Goal: Information Seeking & Learning: Compare options

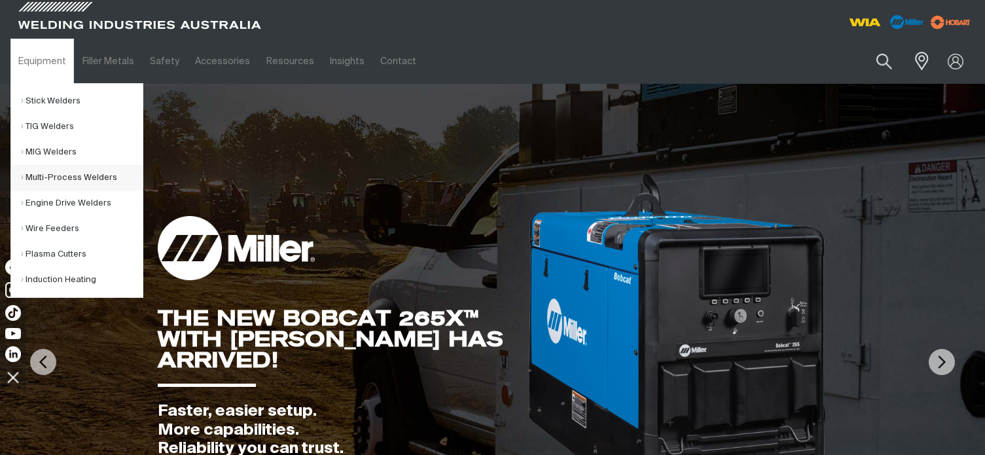
click at [58, 175] on link "Multi-Process Welders" at bounding box center [82, 178] width 122 height 26
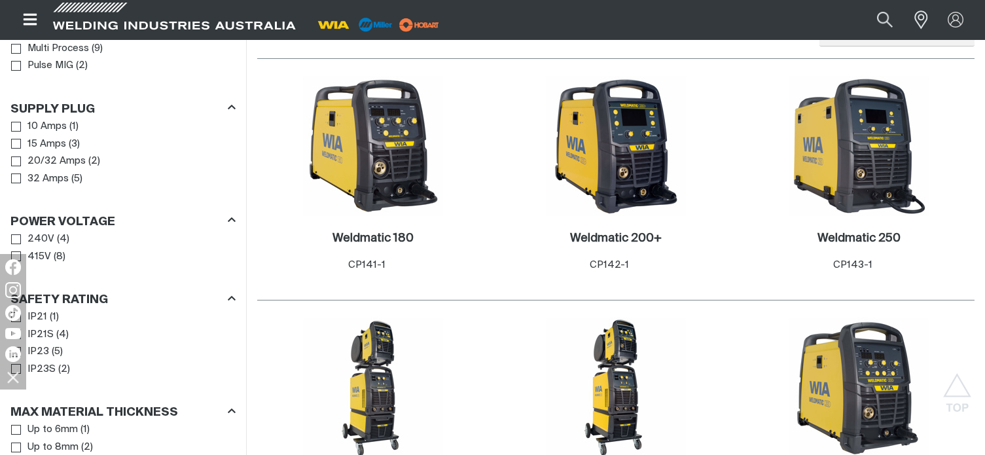
scroll to position [720, 0]
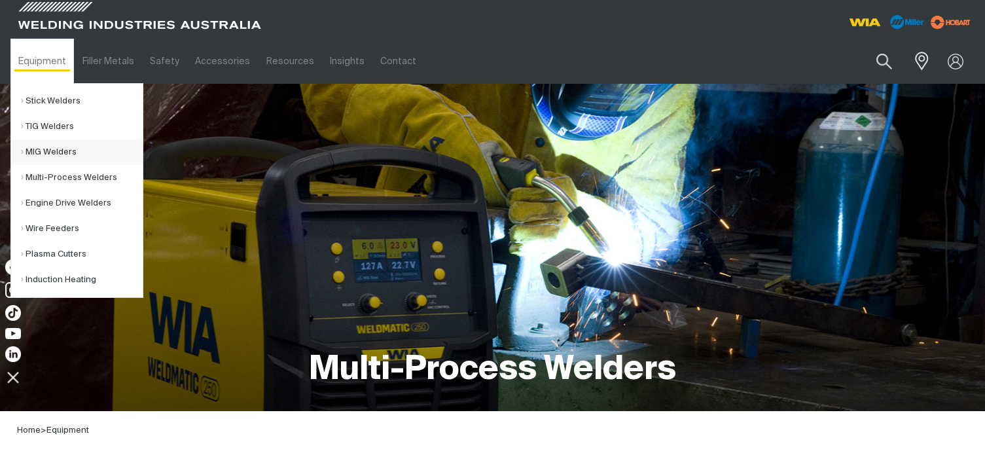
click at [48, 147] on link "MIG Welders" at bounding box center [82, 152] width 122 height 26
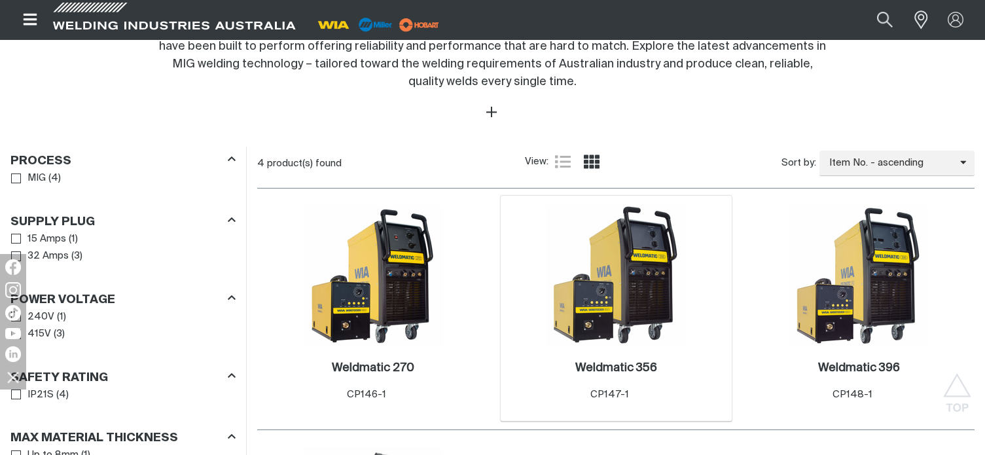
scroll to position [850, 0]
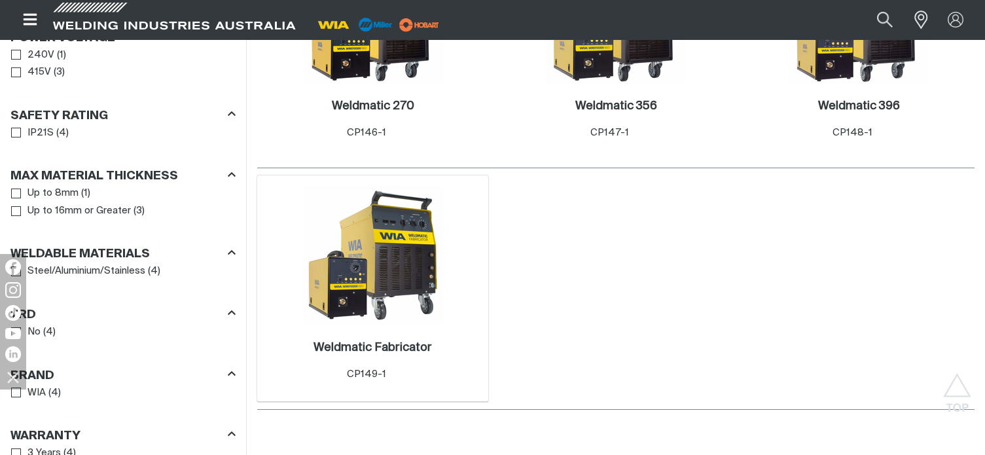
click at [373, 239] on img at bounding box center [373, 255] width 140 height 140
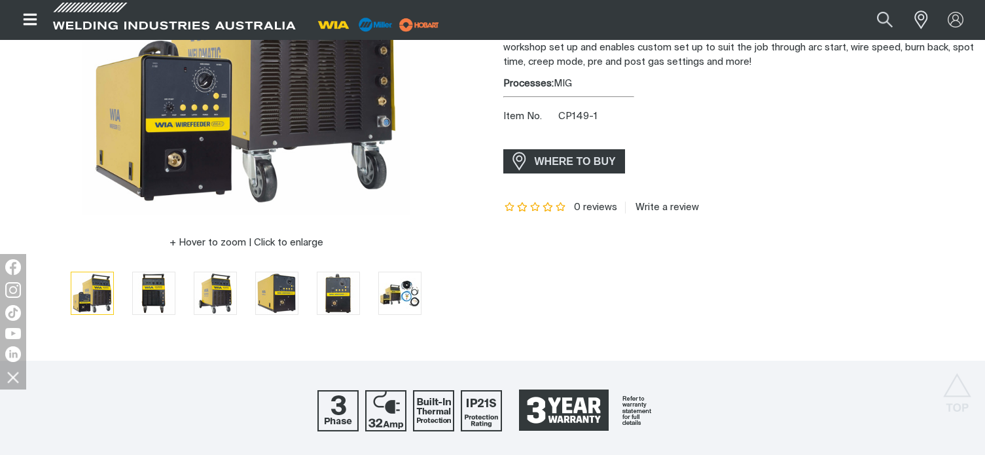
scroll to position [196, 0]
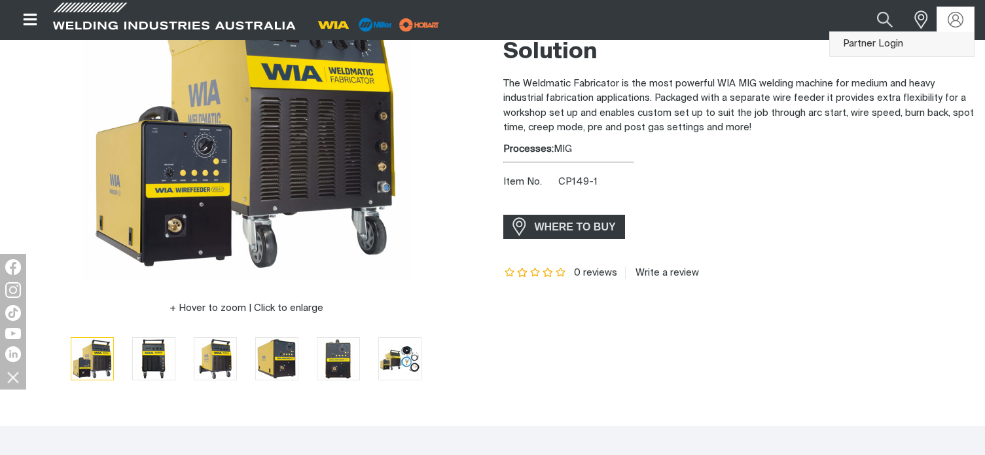
click at [900, 39] on link "Partner Login" at bounding box center [902, 44] width 144 height 24
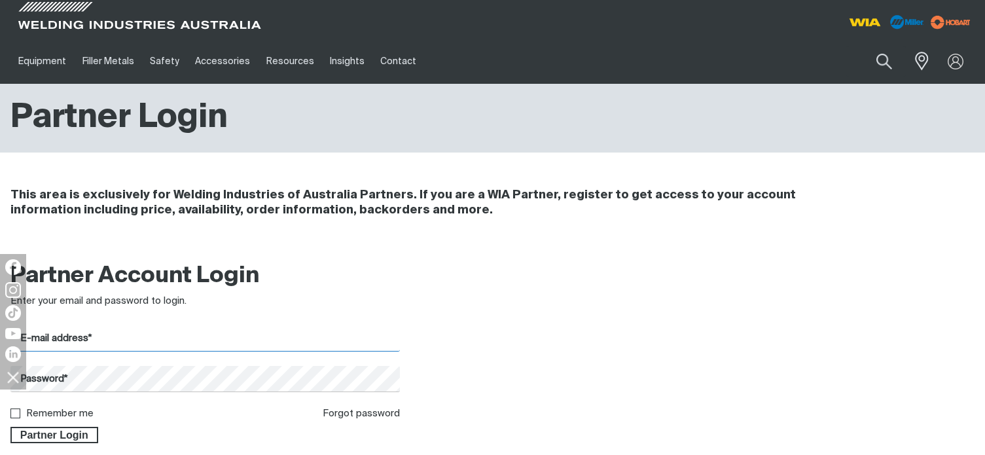
type input "[EMAIL_ADDRESS][DOMAIN_NAME]"
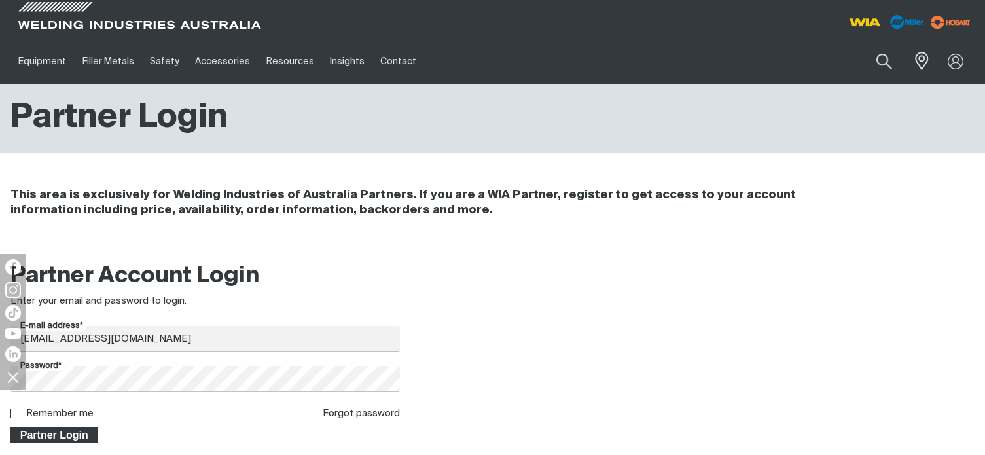
click at [36, 432] on span "Partner Login" at bounding box center [54, 435] width 85 height 17
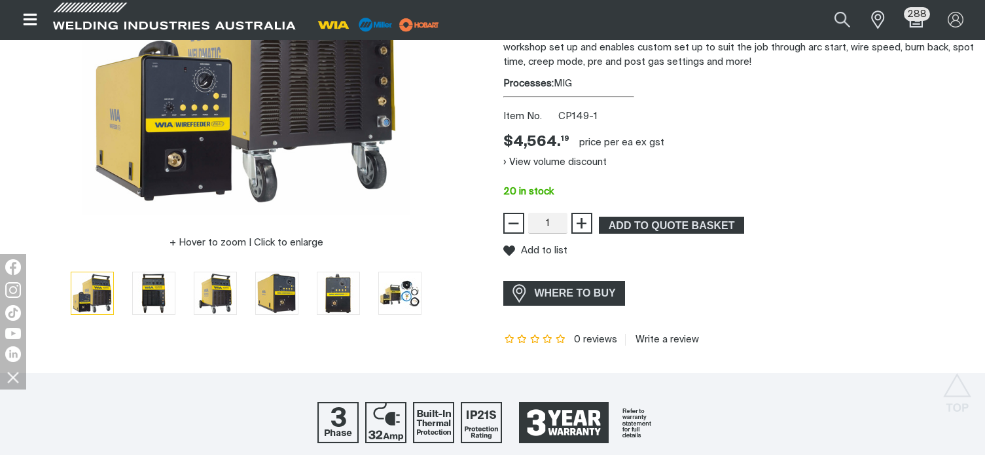
scroll to position [196, 0]
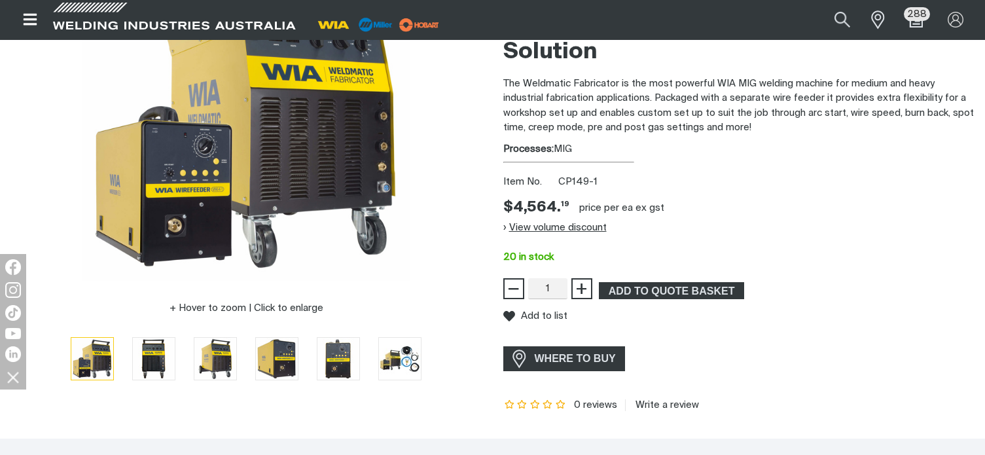
click at [586, 227] on button "View volume discount" at bounding box center [554, 227] width 103 height 21
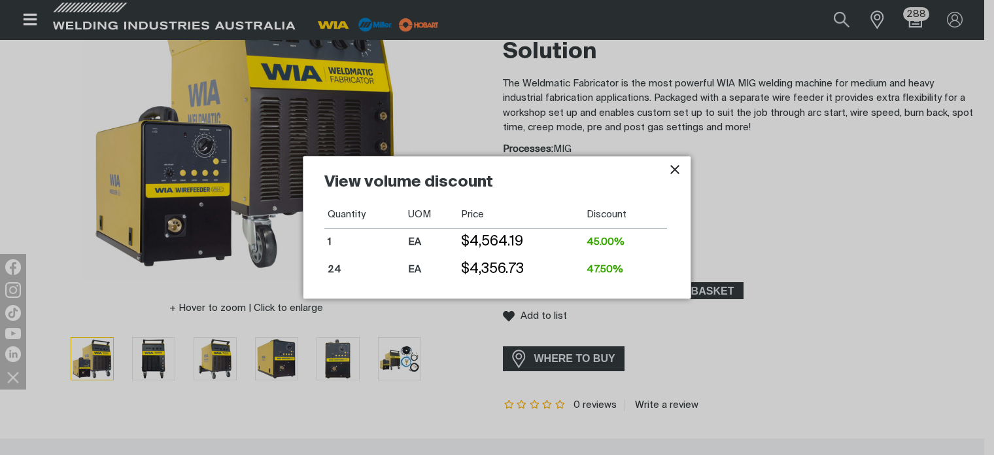
click at [673, 165] on icon "Close pop-up overlay" at bounding box center [675, 170] width 16 height 16
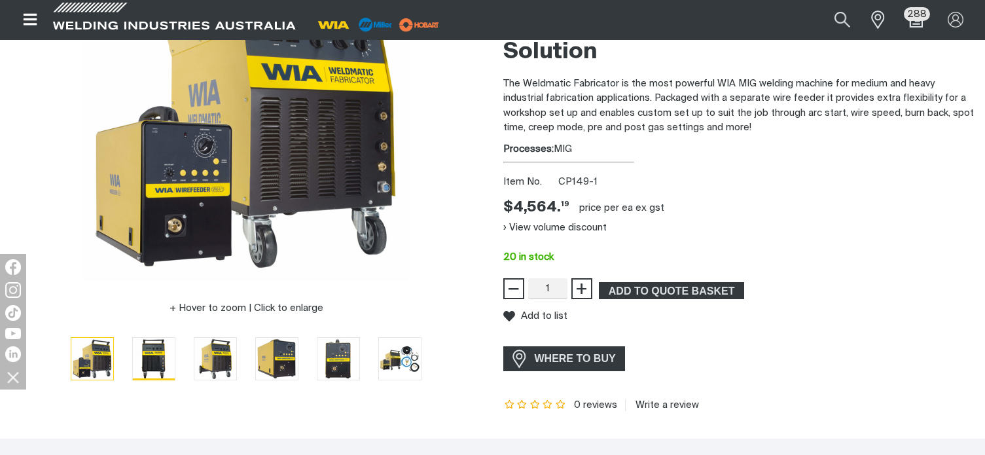
scroll to position [131, 0]
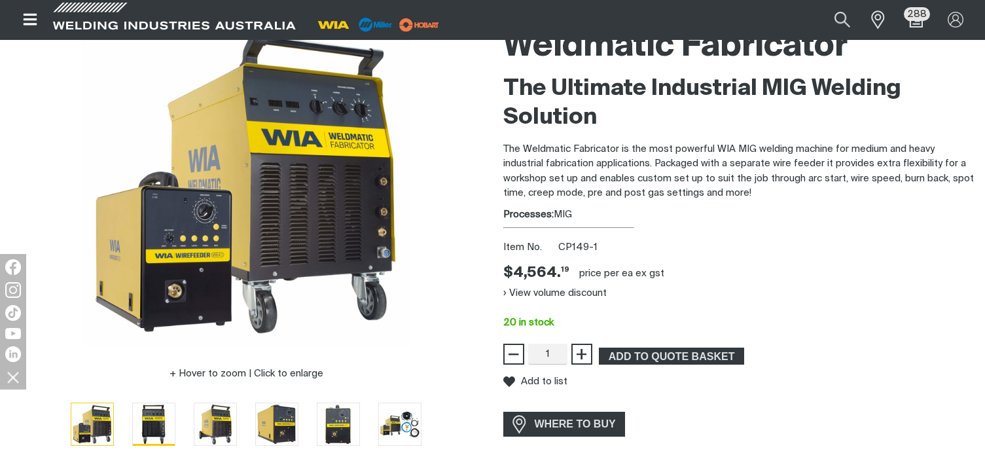
click at [156, 415] on img "Go to slide 2" at bounding box center [154, 424] width 42 height 42
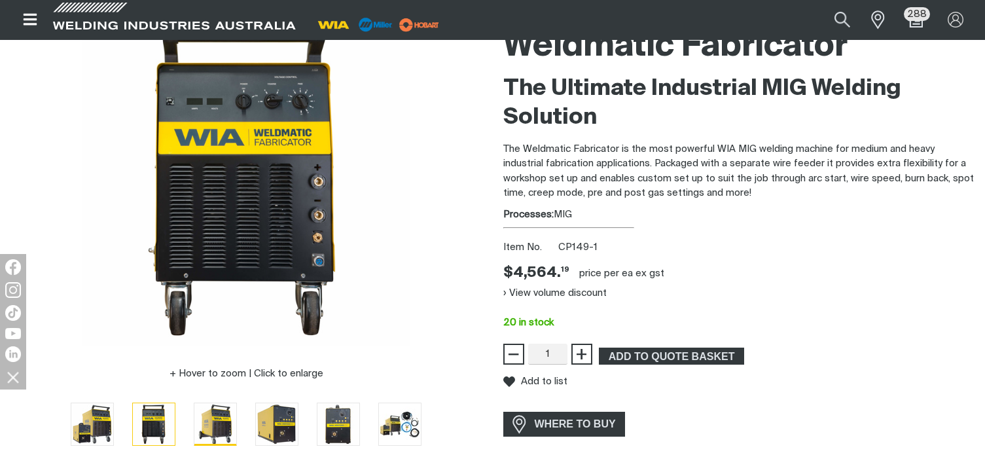
click at [226, 424] on img "Go to slide 3" at bounding box center [215, 424] width 42 height 42
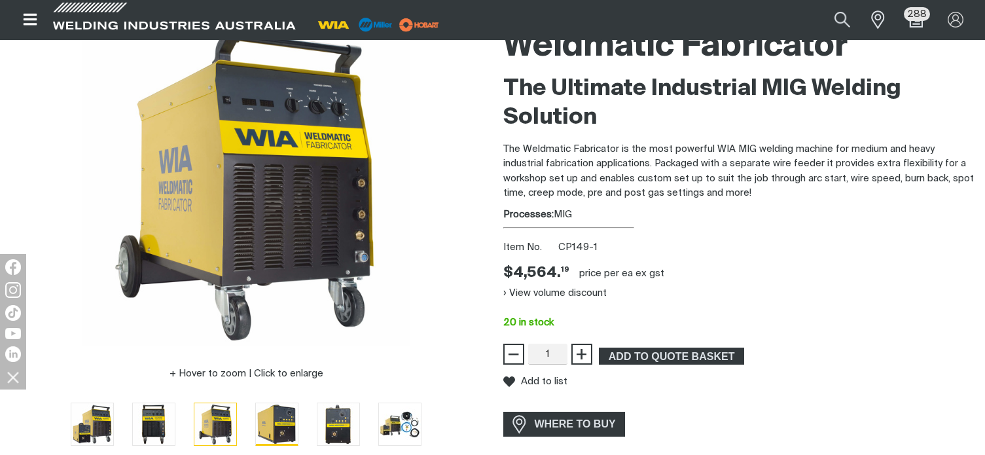
click at [279, 424] on img "Go to slide 4" at bounding box center [277, 424] width 42 height 42
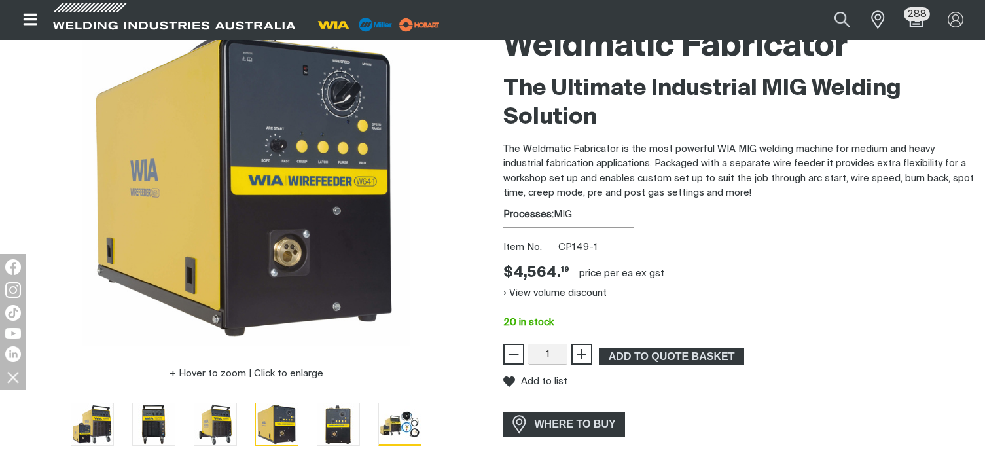
click at [393, 423] on img "Go to slide 6" at bounding box center [400, 423] width 42 height 41
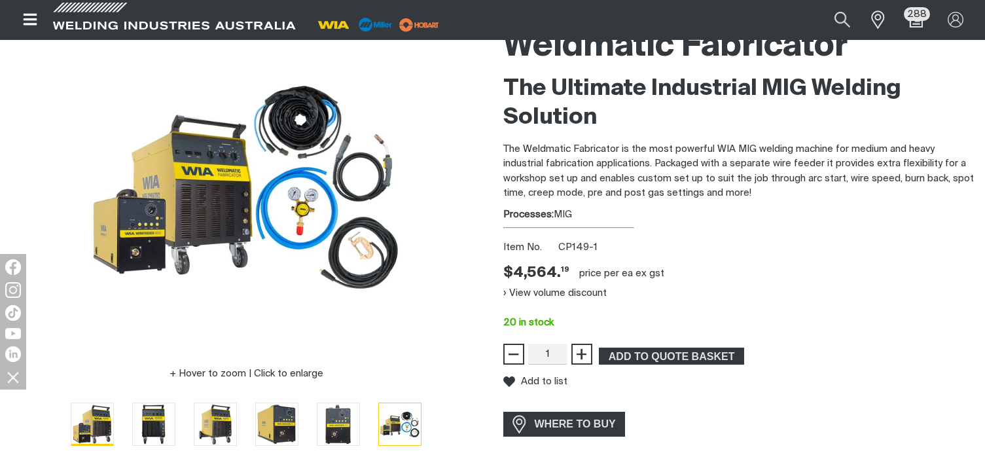
click at [90, 425] on img "Go to slide 1" at bounding box center [92, 424] width 42 height 42
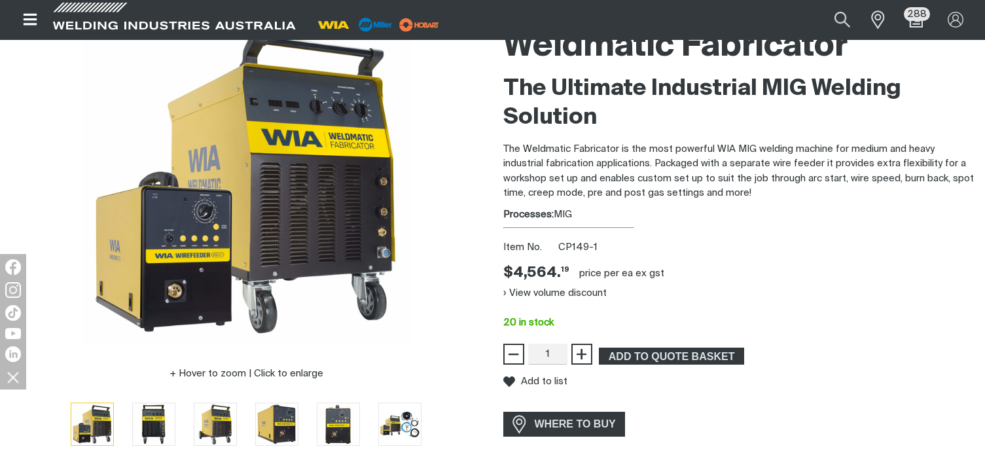
click at [39, 125] on div at bounding box center [246, 182] width 472 height 327
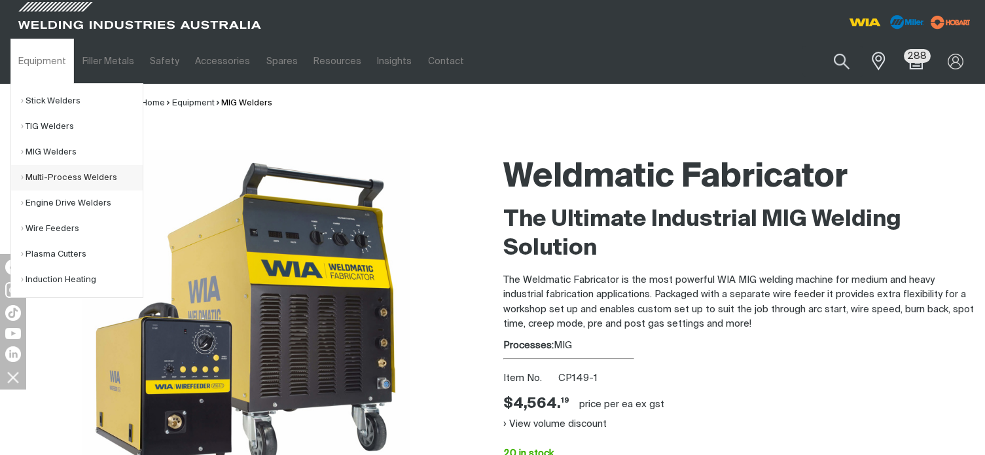
click at [109, 180] on link "Multi-Process Welders" at bounding box center [82, 178] width 122 height 26
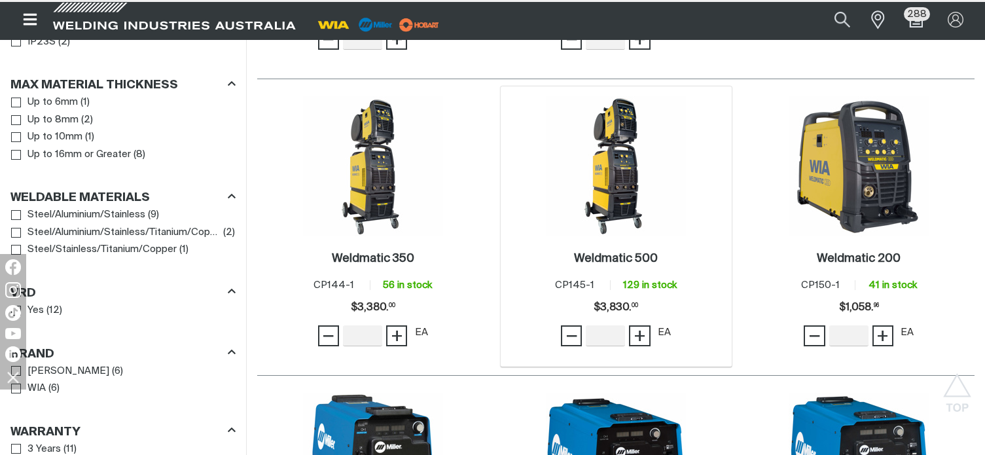
scroll to position [1047, 0]
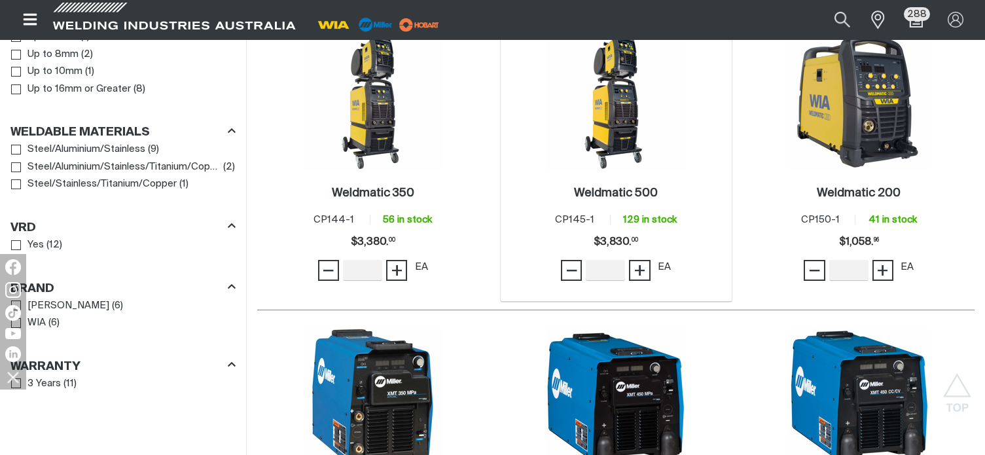
click at [623, 139] on img at bounding box center [616, 101] width 140 height 140
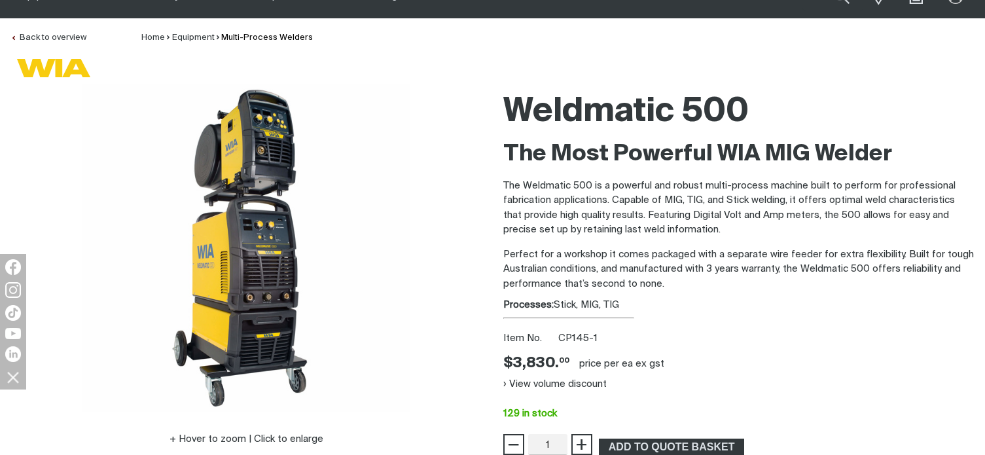
scroll to position [131, 0]
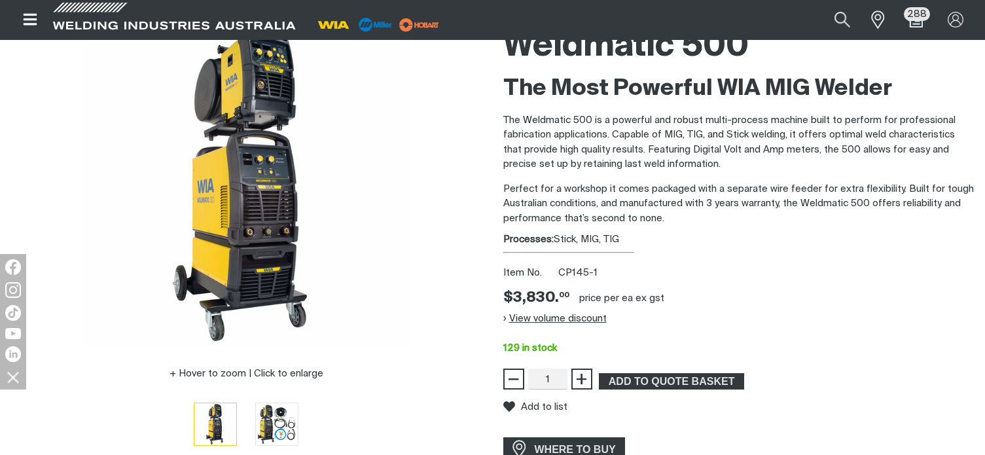
click at [582, 319] on button "View volume discount" at bounding box center [554, 317] width 103 height 21
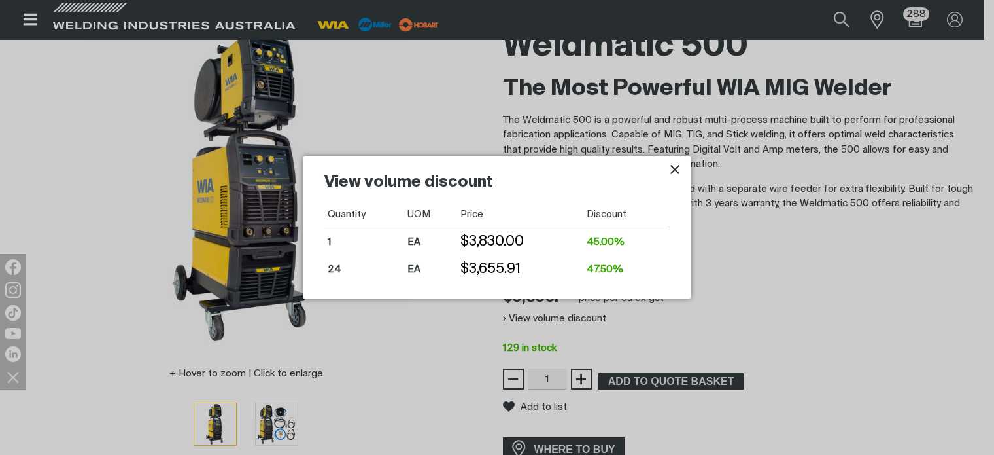
click at [813, 251] on div at bounding box center [497, 227] width 994 height 455
